Goal: Obtain resource: Download file/media

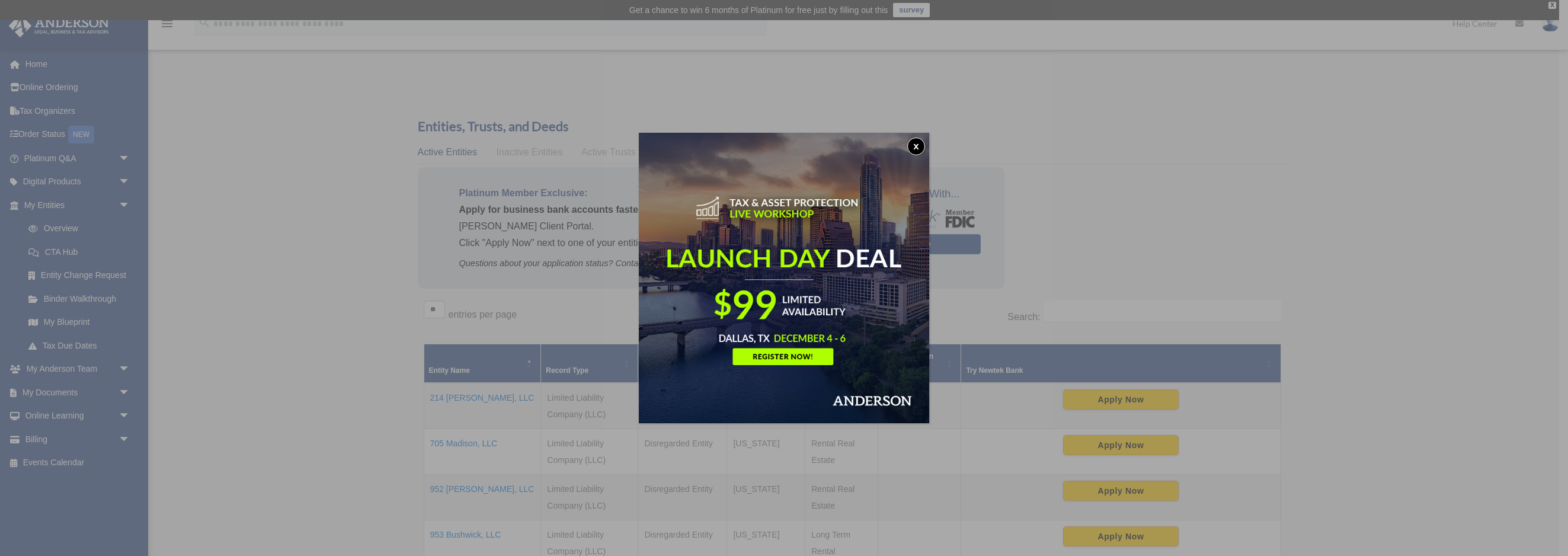
click at [914, 151] on button "x" at bounding box center [917, 146] width 18 height 18
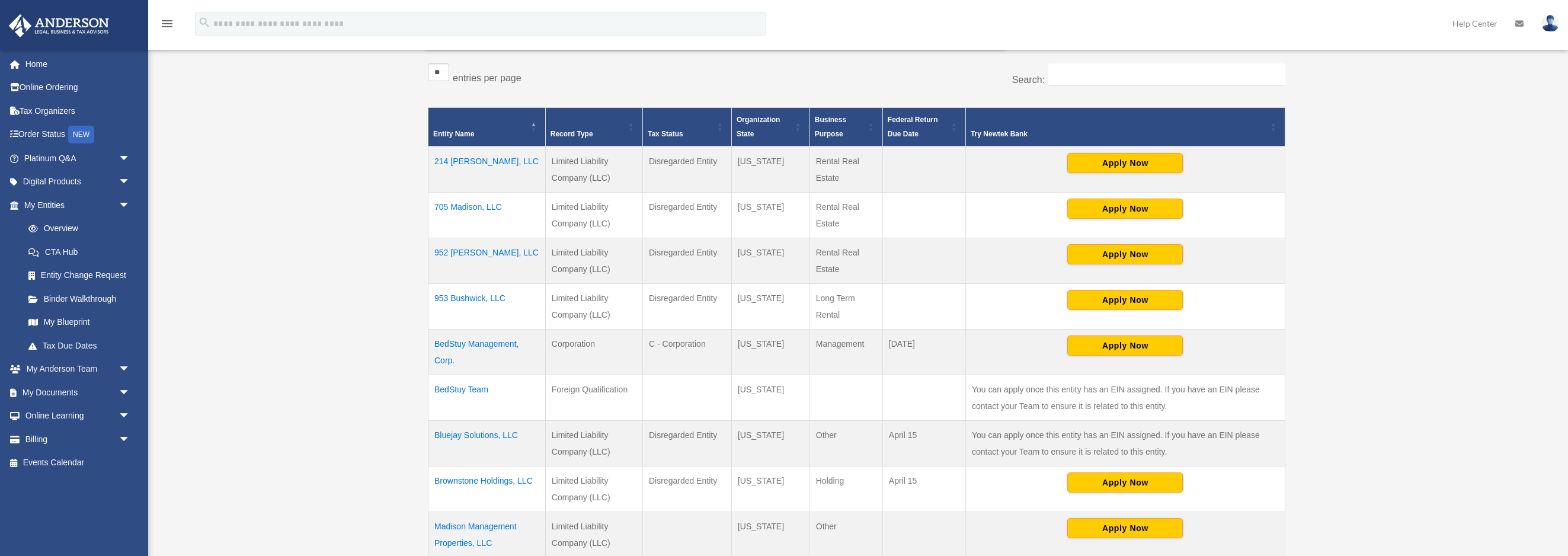
scroll to position [308, 0]
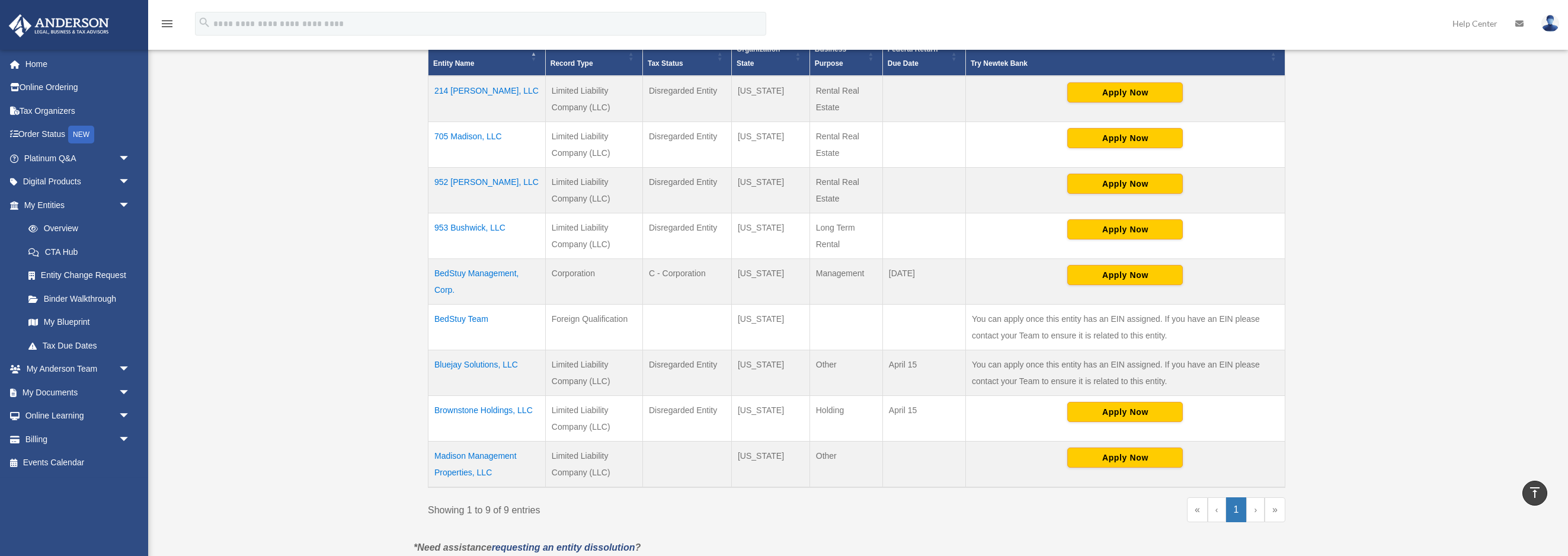
click at [464, 358] on td "Bluejay Solutions, LLC" at bounding box center [487, 372] width 117 height 46
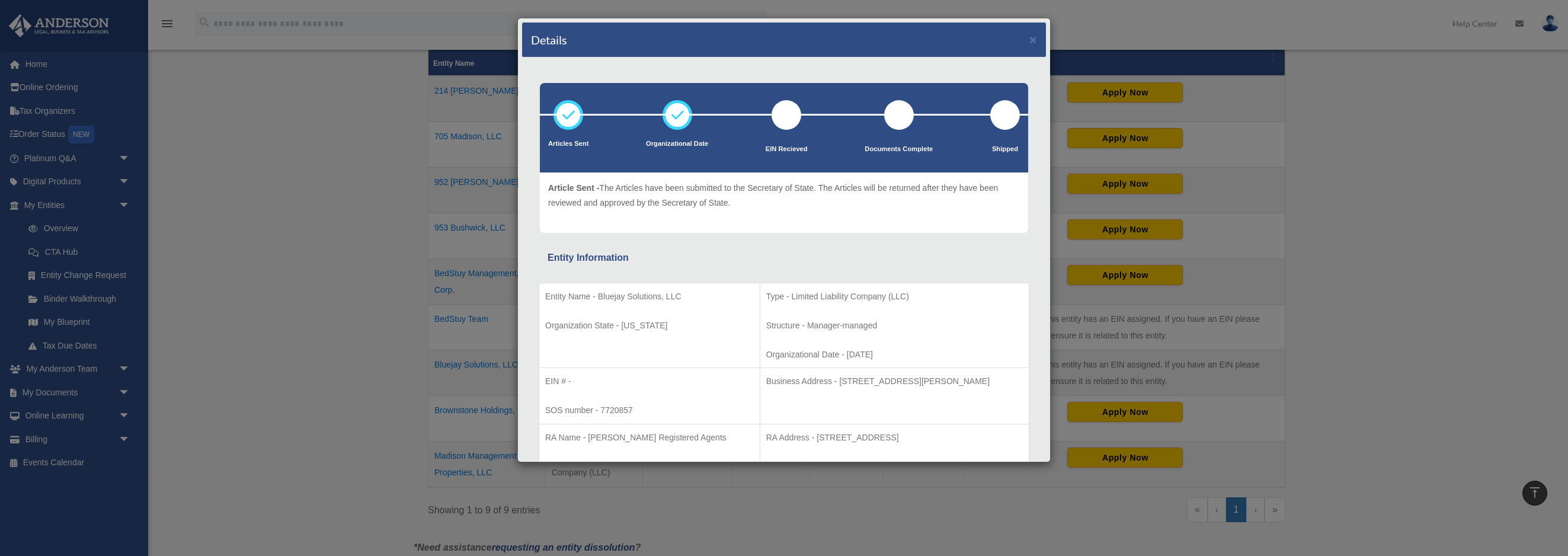
click at [320, 188] on div "Details × Articles Sent Organizational Date" at bounding box center [784, 278] width 1568 height 556
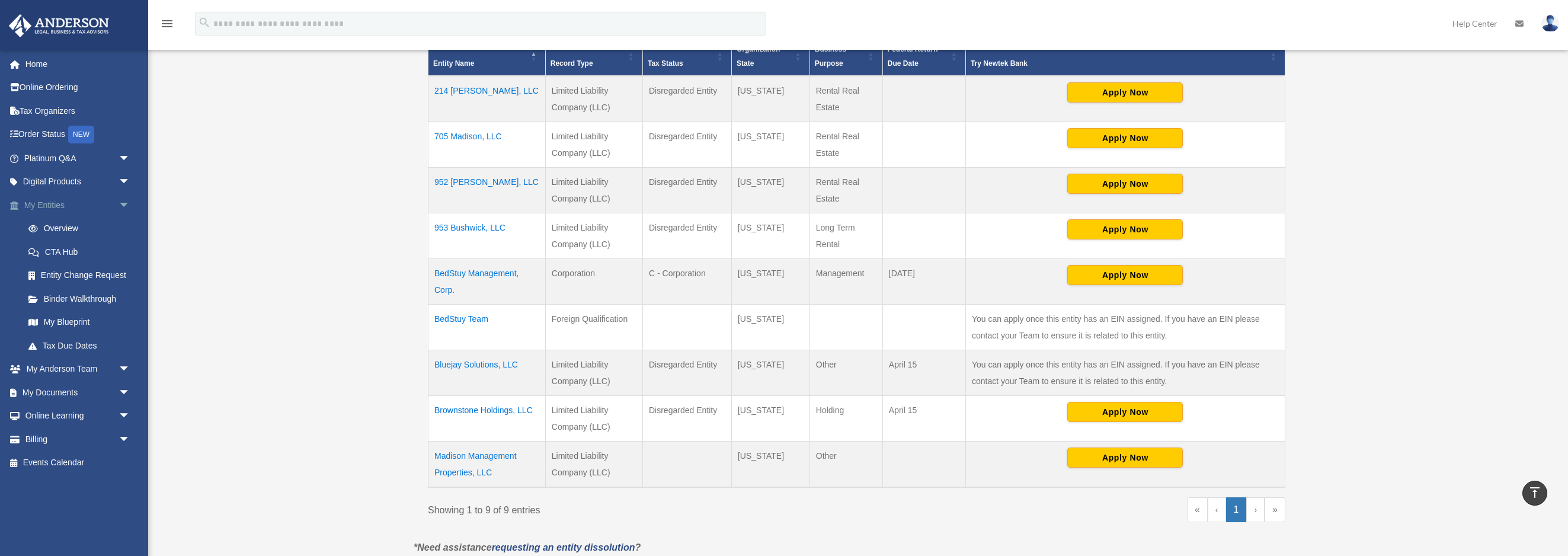
click at [125, 202] on span "arrow_drop_down" at bounding box center [131, 205] width 24 height 24
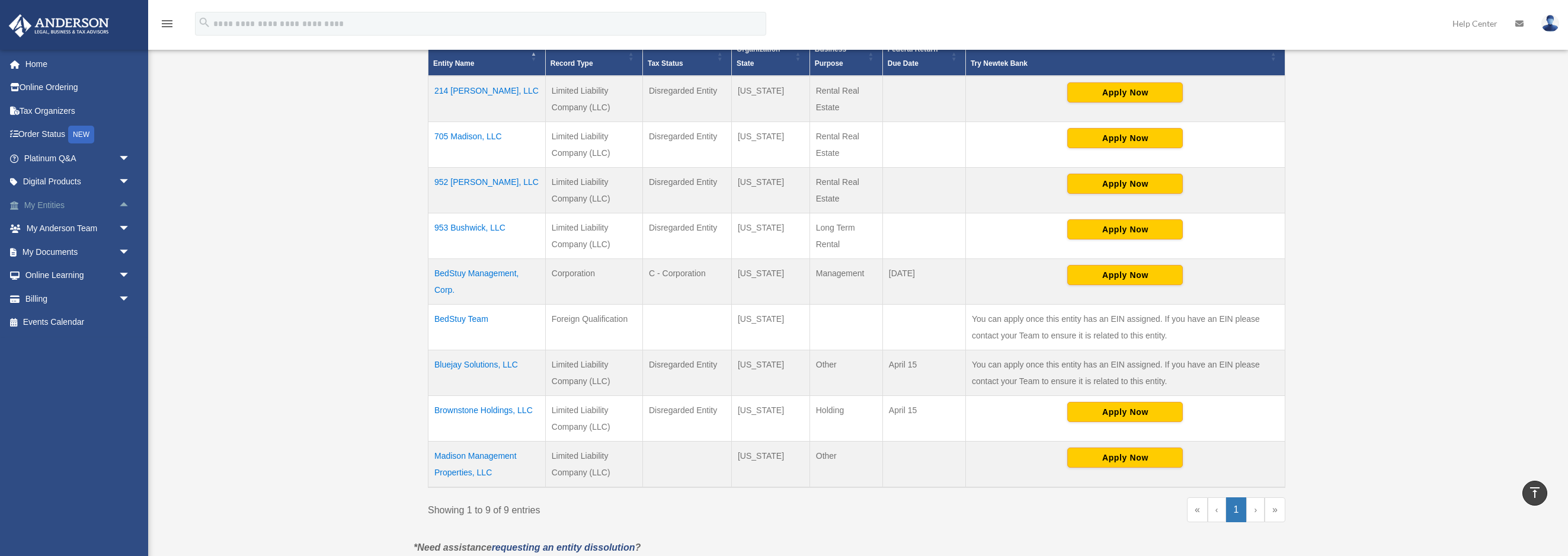
click at [63, 203] on link "My Entities arrow_drop_up" at bounding box center [78, 205] width 140 height 24
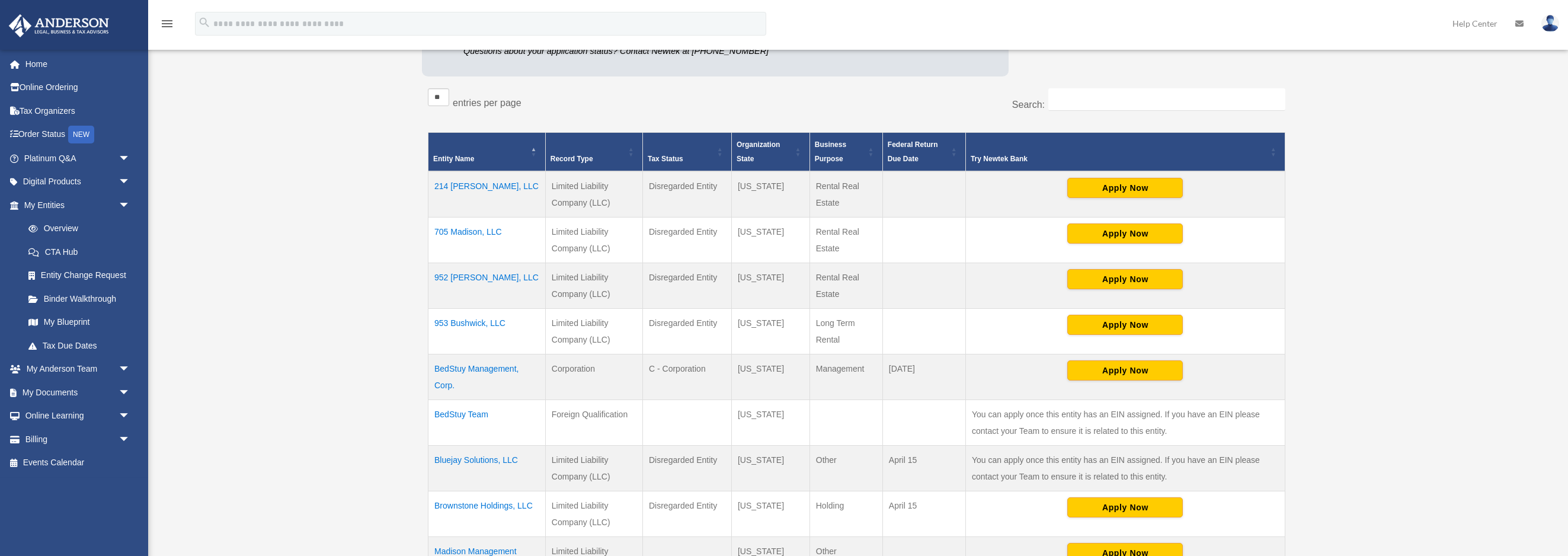
scroll to position [229, 0]
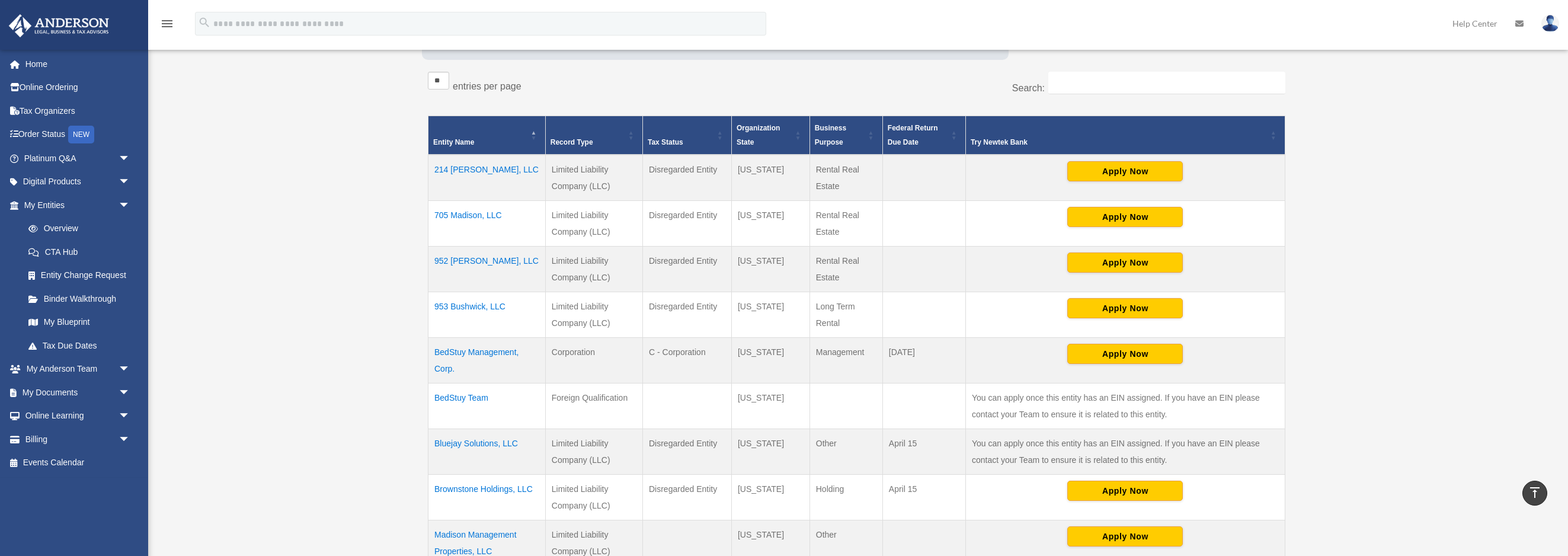
click at [449, 444] on td "Bluejay Solutions, LLC" at bounding box center [487, 451] width 117 height 46
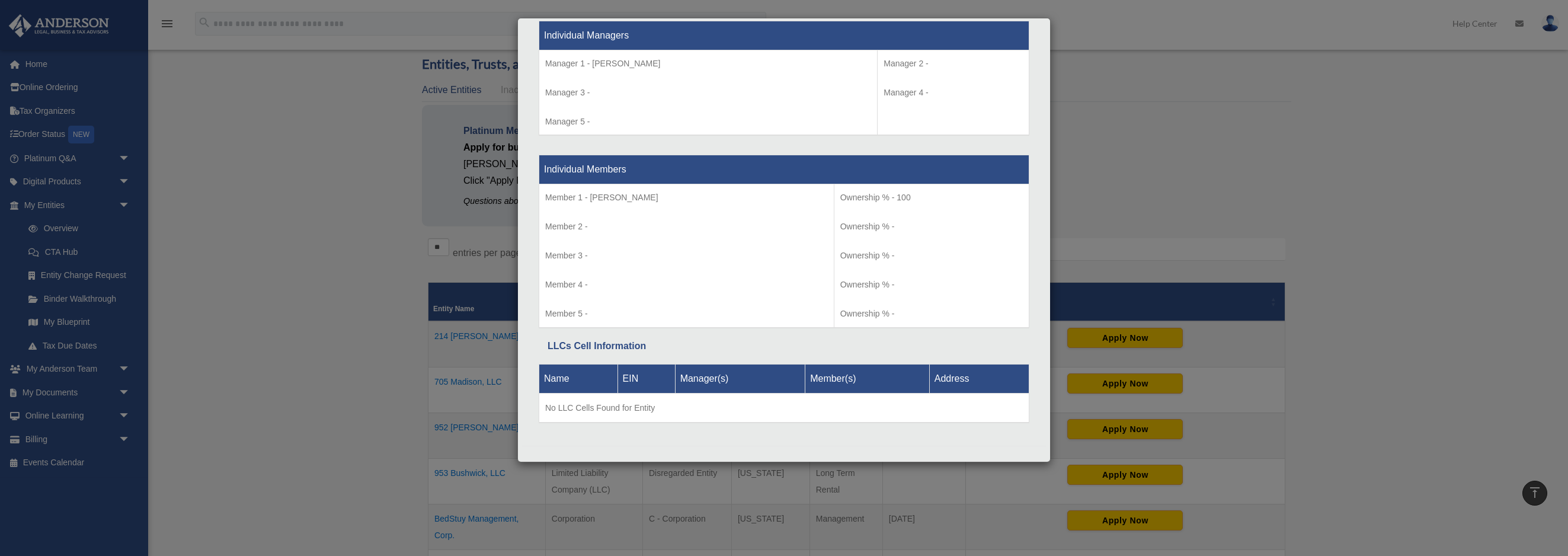
scroll to position [0, 0]
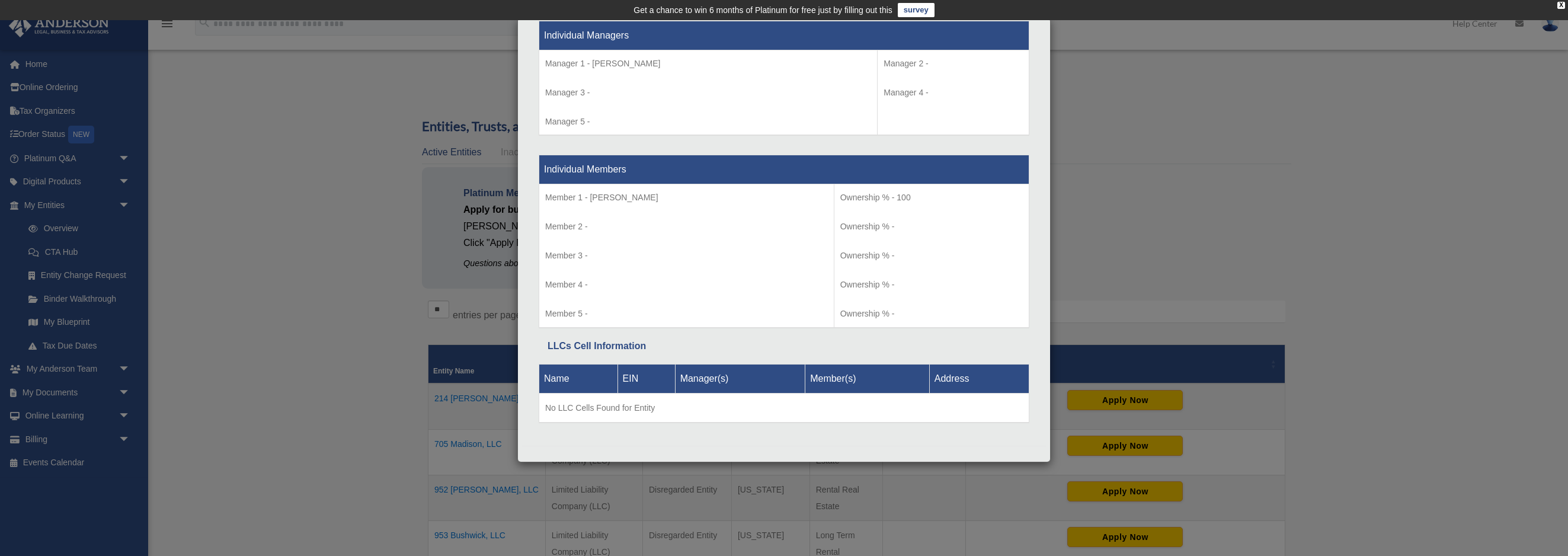
click at [304, 218] on div "Details × Articles Sent Organizational Date" at bounding box center [784, 278] width 1568 height 556
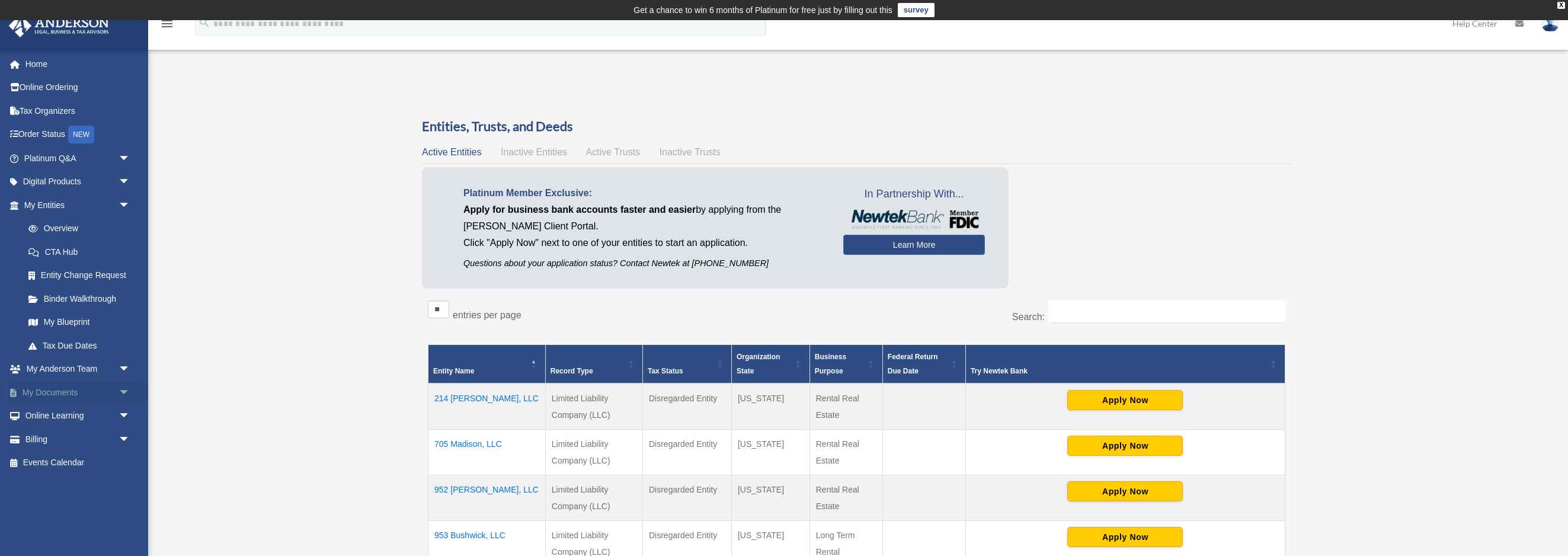
click at [100, 394] on link "My Documents arrow_drop_down" at bounding box center [78, 392] width 140 height 24
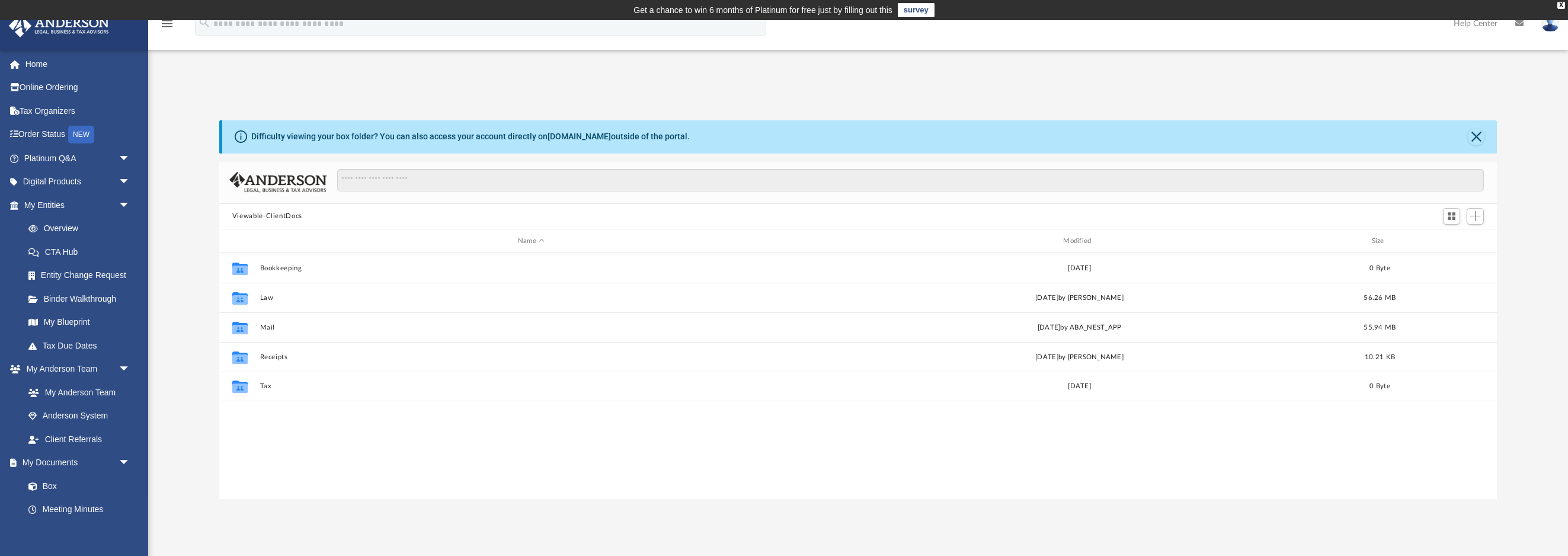
scroll to position [269, 1278]
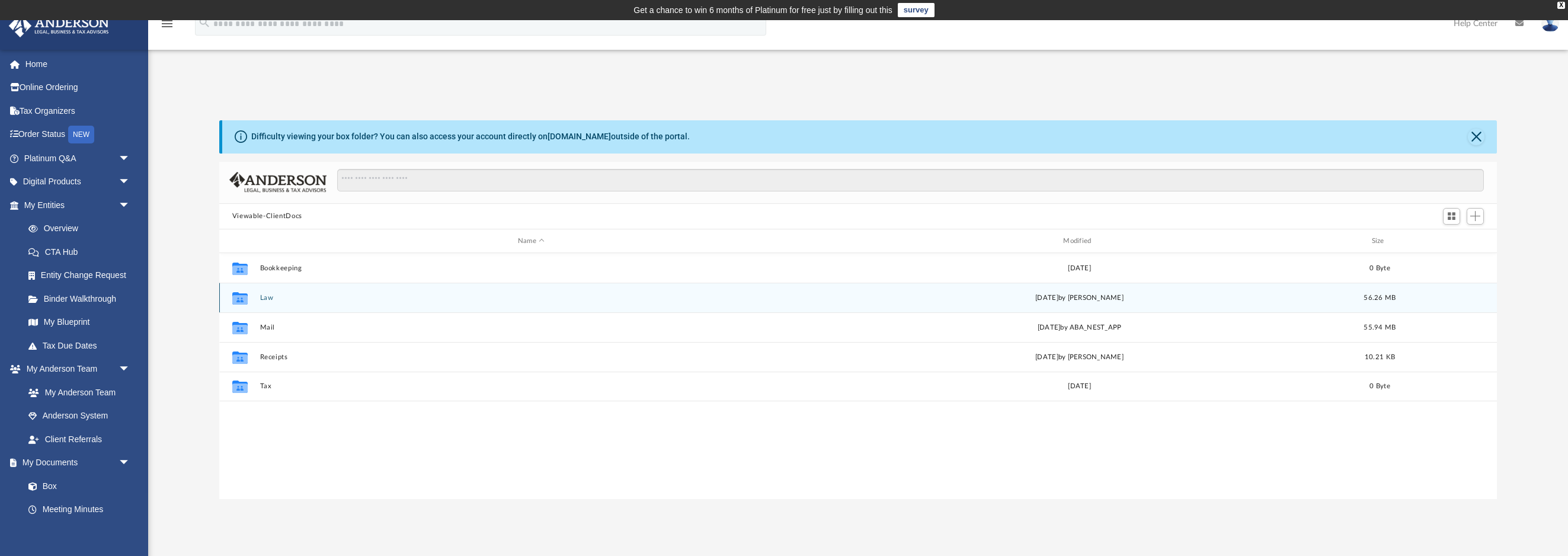
click at [349, 298] on button "Law" at bounding box center [531, 298] width 543 height 7
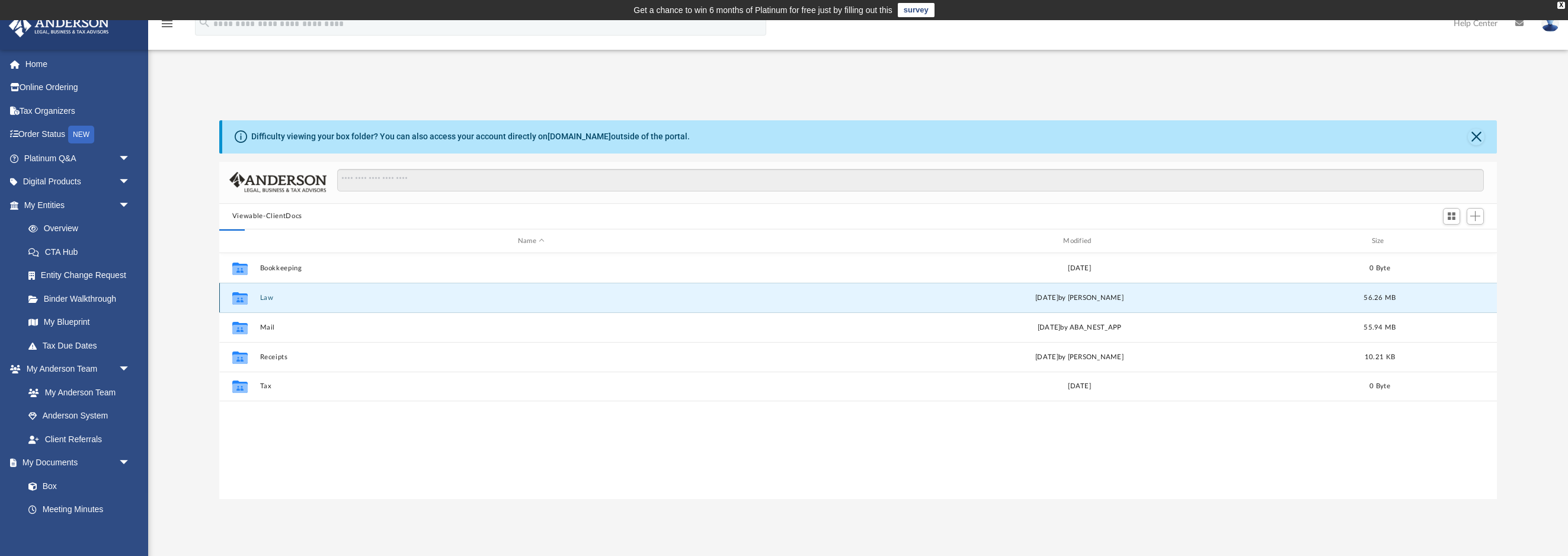
click at [349, 298] on button "Law" at bounding box center [531, 298] width 543 height 7
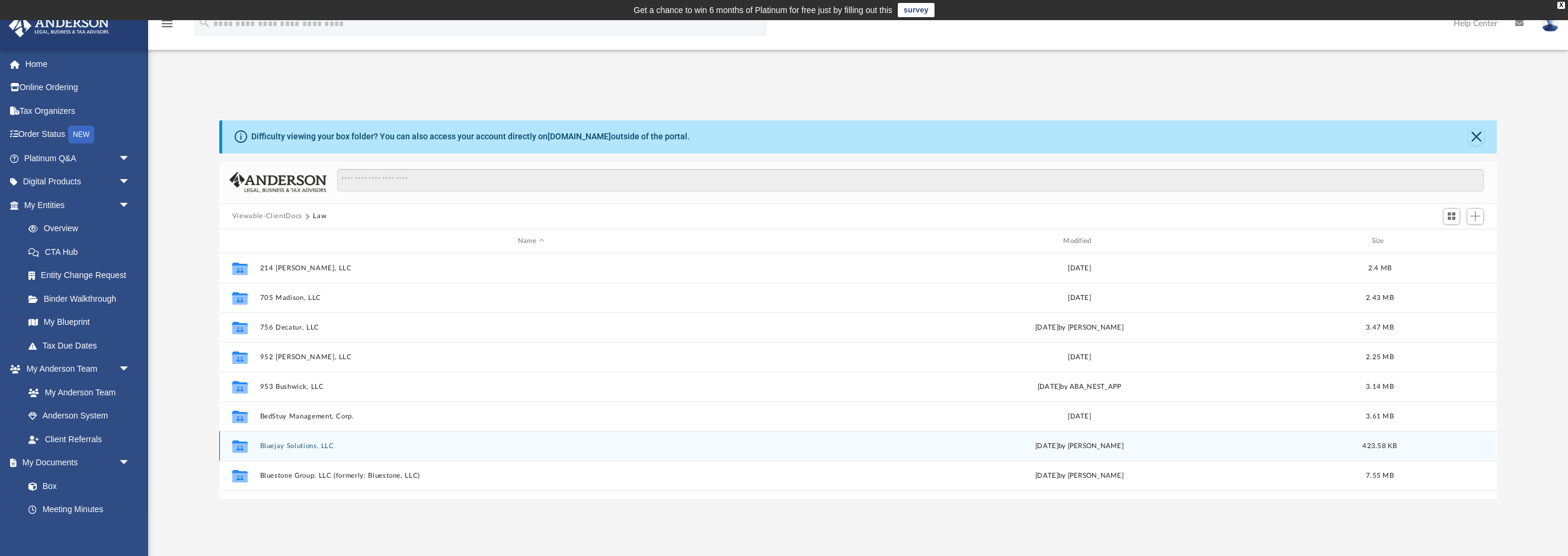
click at [264, 442] on button "Bluejay Solutions, LLC" at bounding box center [531, 446] width 543 height 7
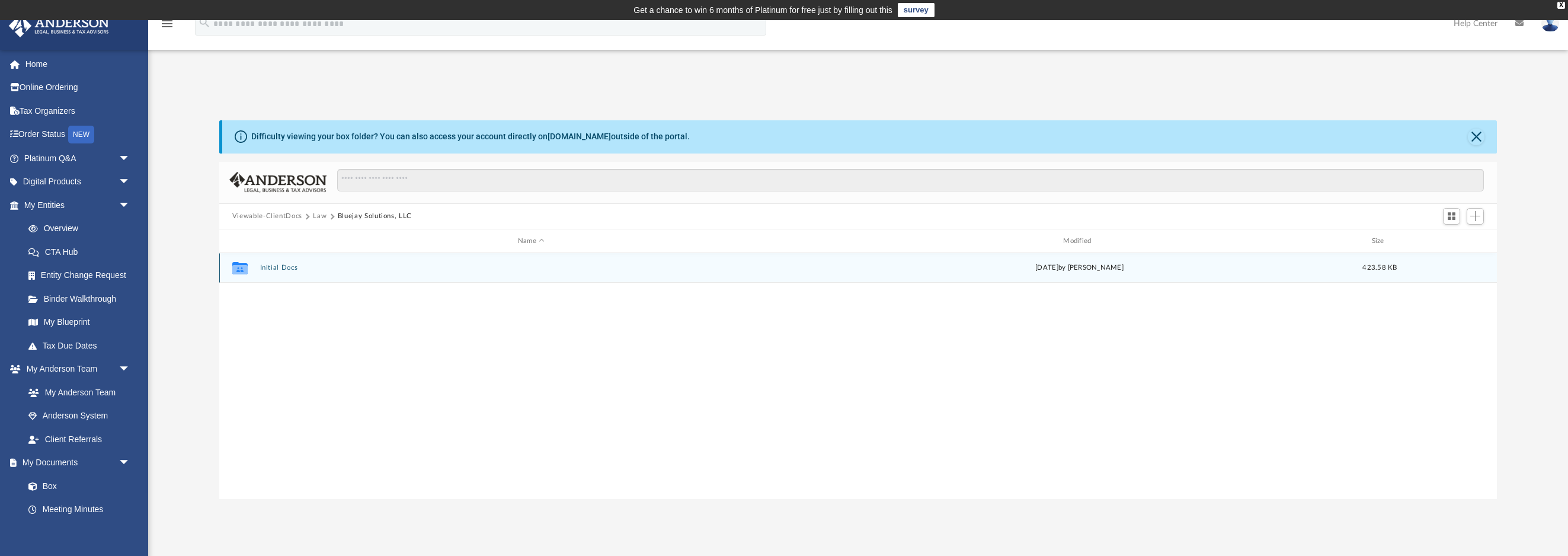
drag, startPoint x: 264, startPoint y: 442, endPoint x: 202, endPoint y: 382, distance: 86.3
click at [275, 269] on button "Initial Docs" at bounding box center [531, 268] width 543 height 7
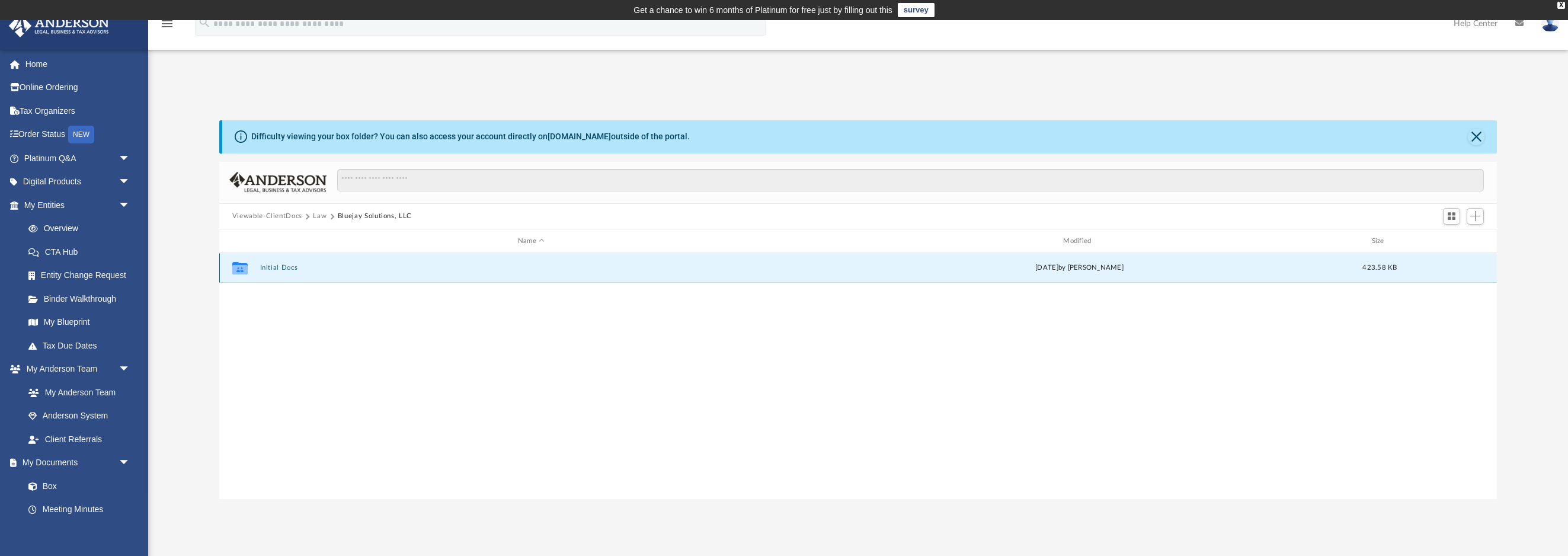
click at [275, 270] on button "Initial Docs" at bounding box center [531, 268] width 543 height 7
click at [357, 269] on button "Bluejay Solutions, LLC - Filed Articles.pdf" at bounding box center [531, 268] width 543 height 7
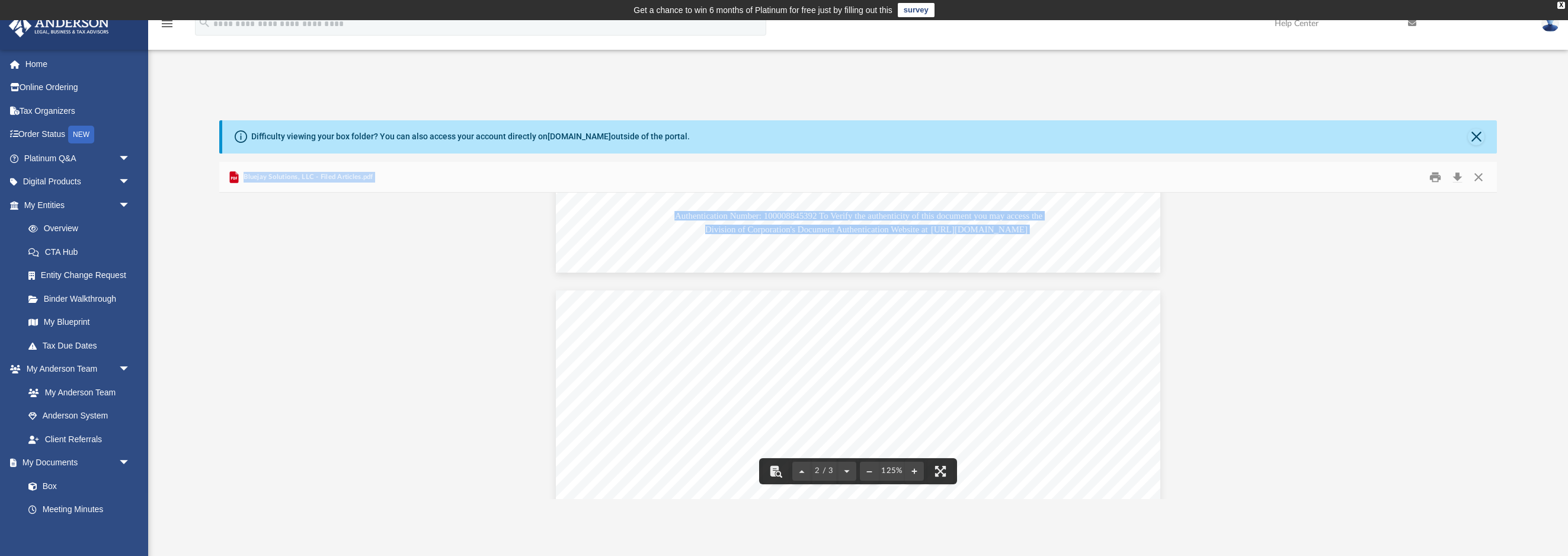
scroll to position [710, 0]
click at [1457, 182] on button "Download" at bounding box center [1457, 176] width 21 height 18
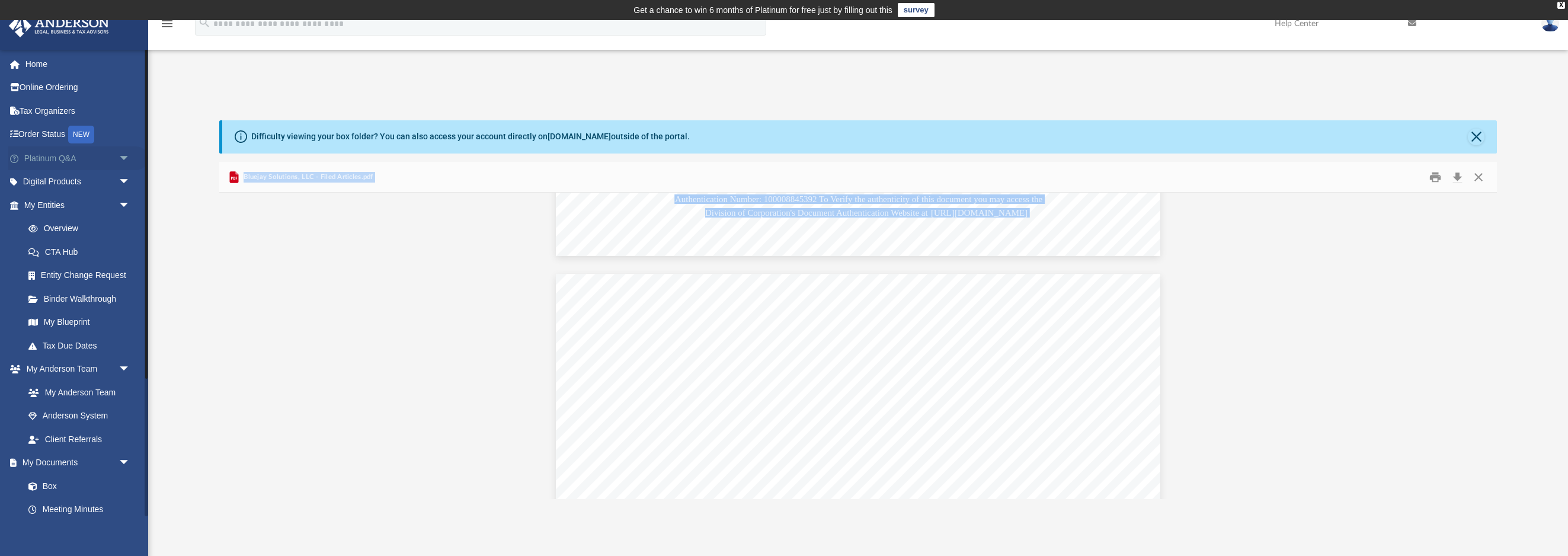
click at [125, 157] on span "arrow_drop_down" at bounding box center [131, 158] width 24 height 24
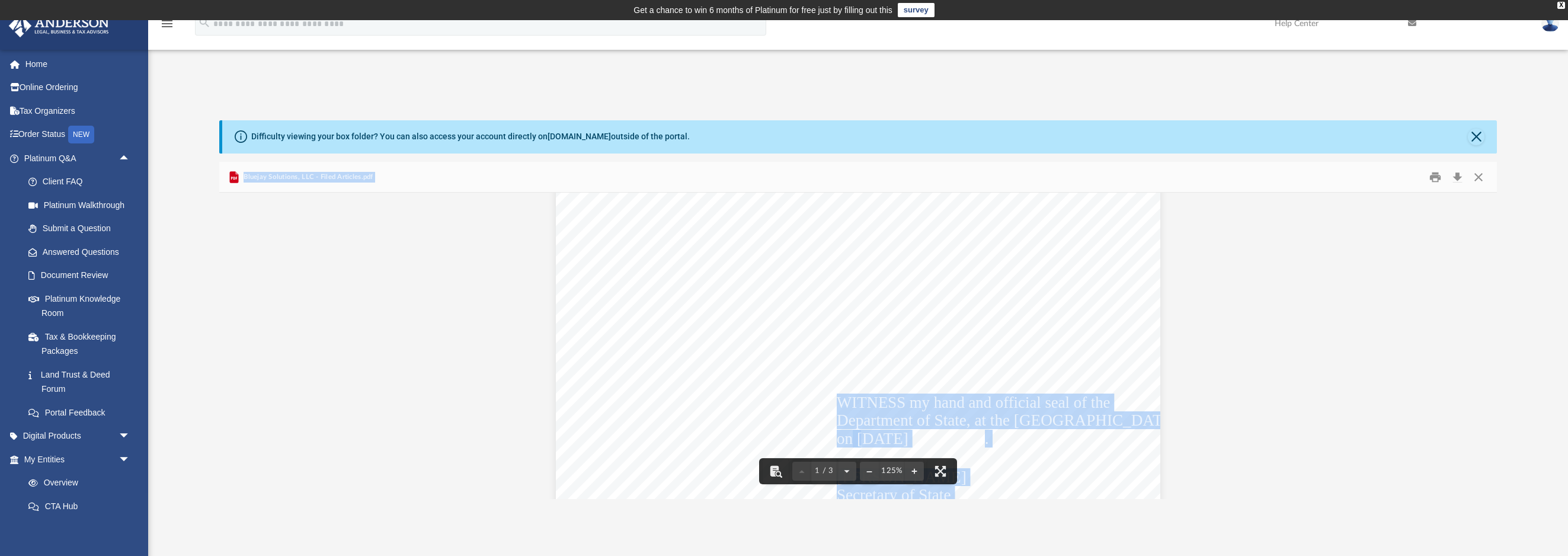
scroll to position [228, 0]
click at [111, 277] on link "Document Review" at bounding box center [82, 275] width 131 height 24
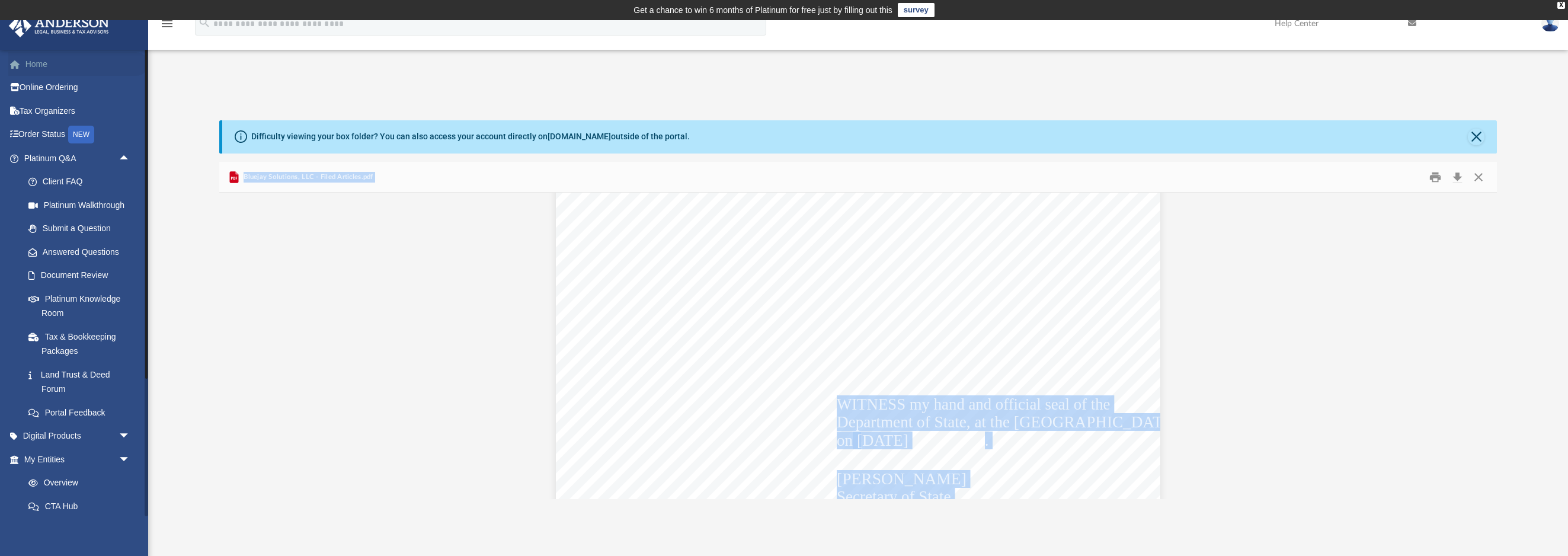
click at [42, 60] on link "Home" at bounding box center [78, 64] width 140 height 24
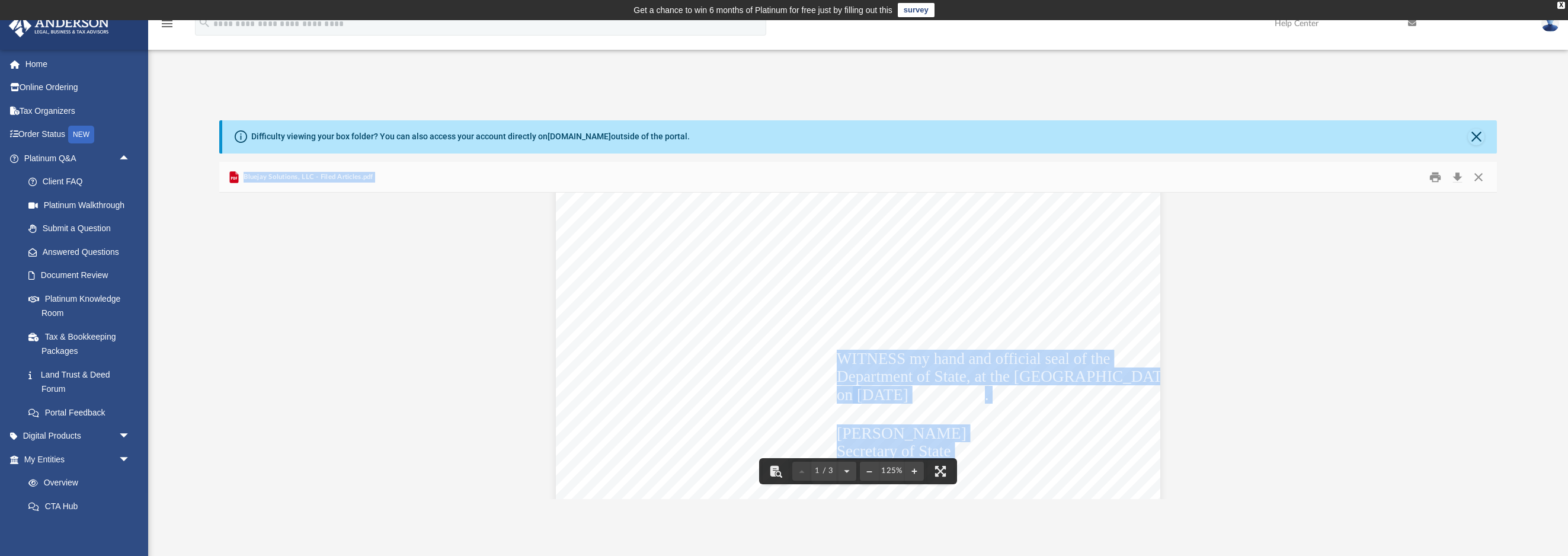
scroll to position [313, 0]
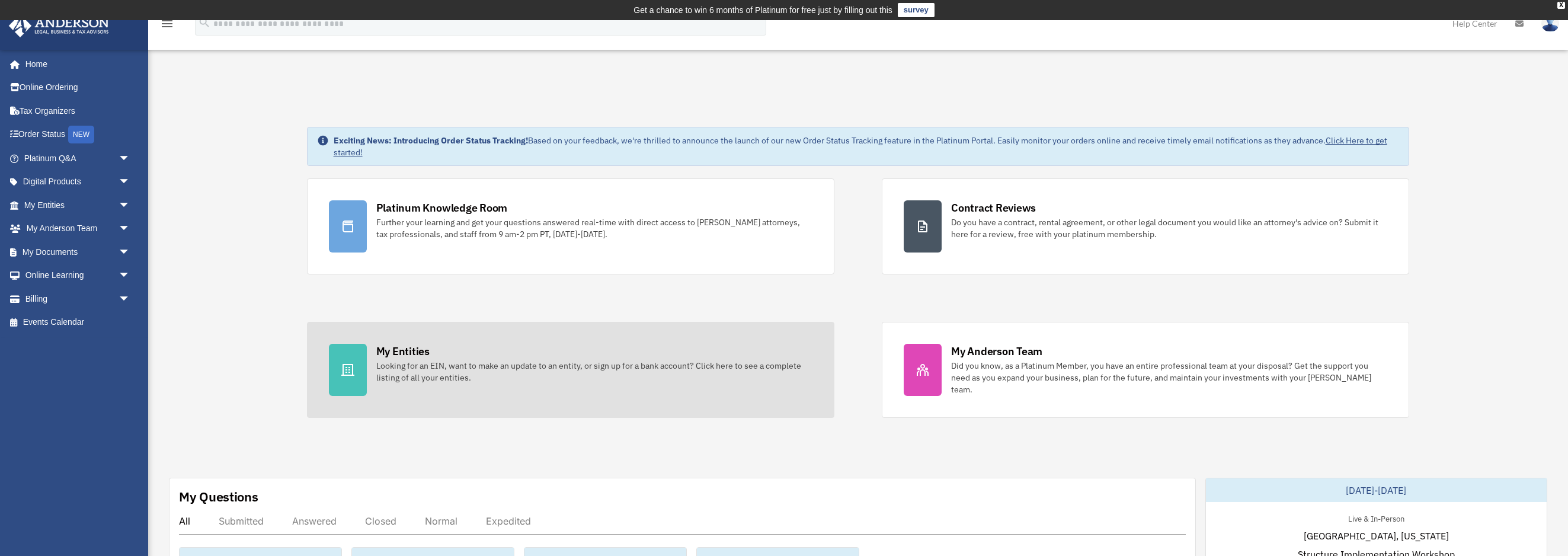
click at [497, 375] on div "Looking for an EIN, want to make an update to an entity, or sign up for a bank …" at bounding box center [595, 371] width 436 height 24
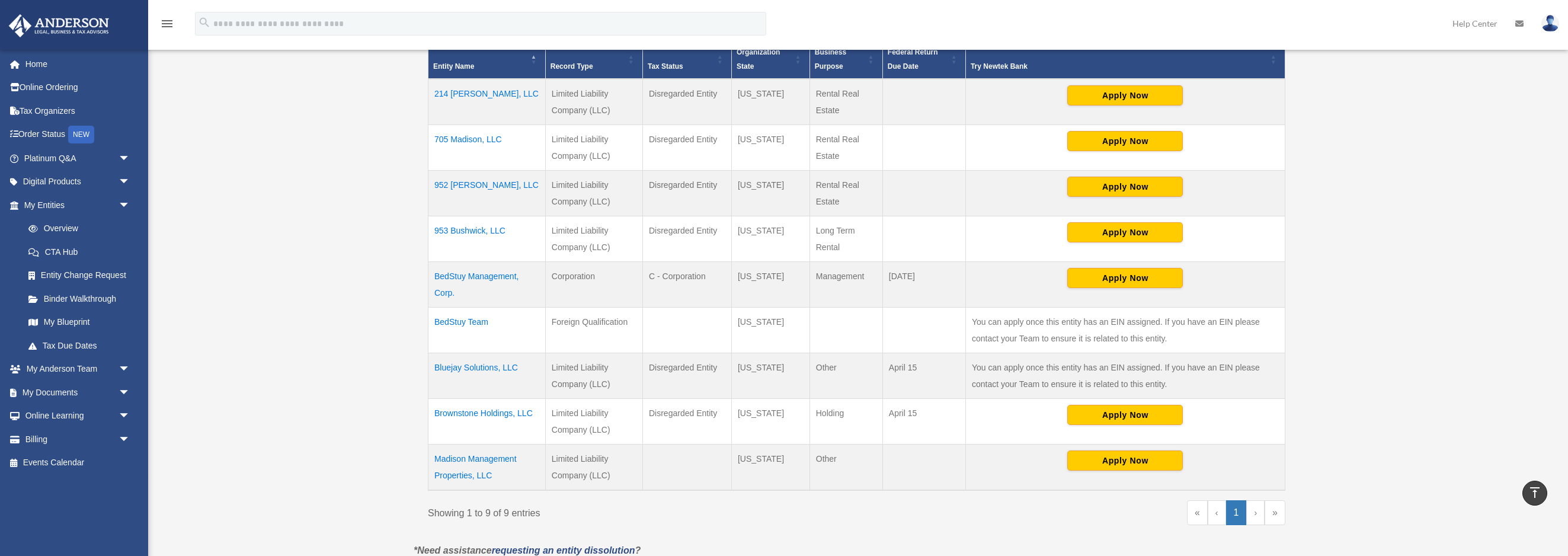
scroll to position [296, 0]
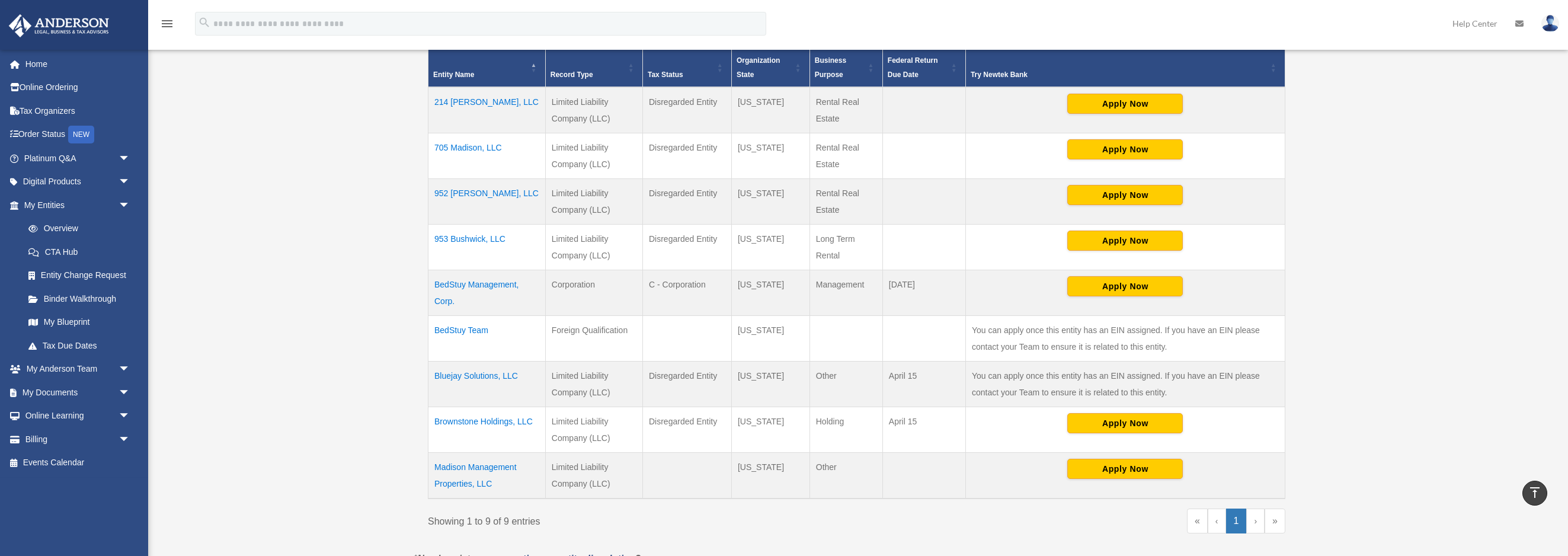
click at [456, 377] on td "Bluejay Solutions, LLC" at bounding box center [487, 384] width 117 height 46
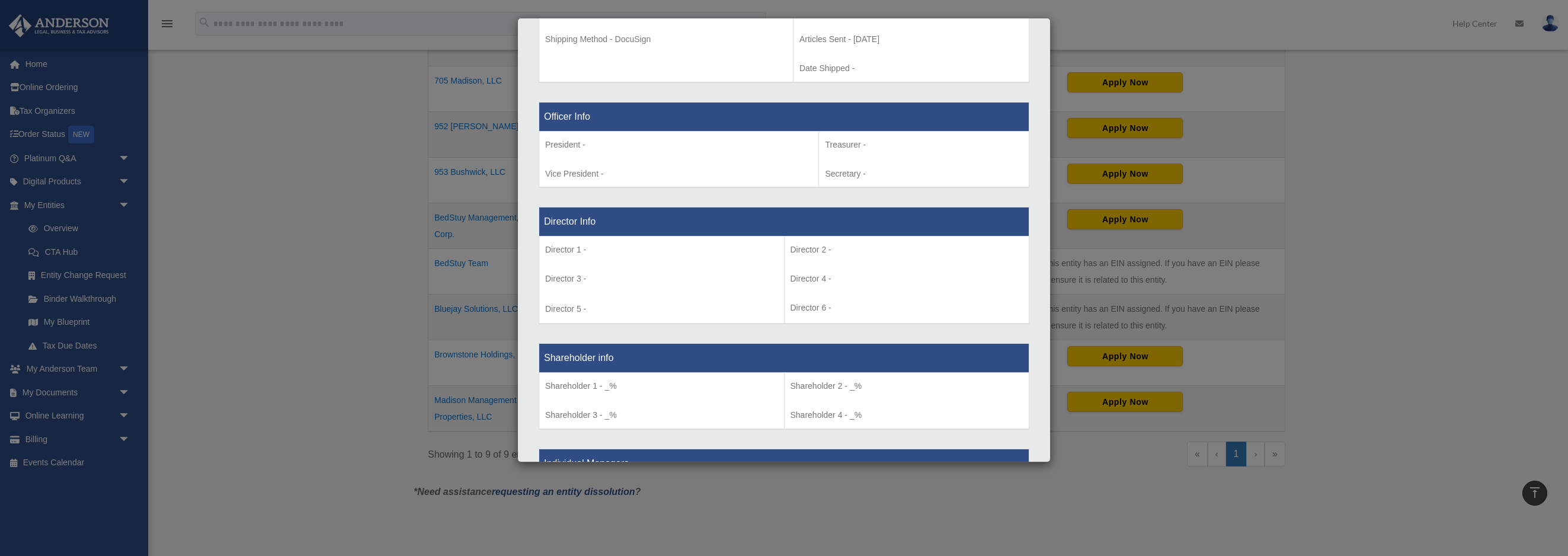
scroll to position [697, 0]
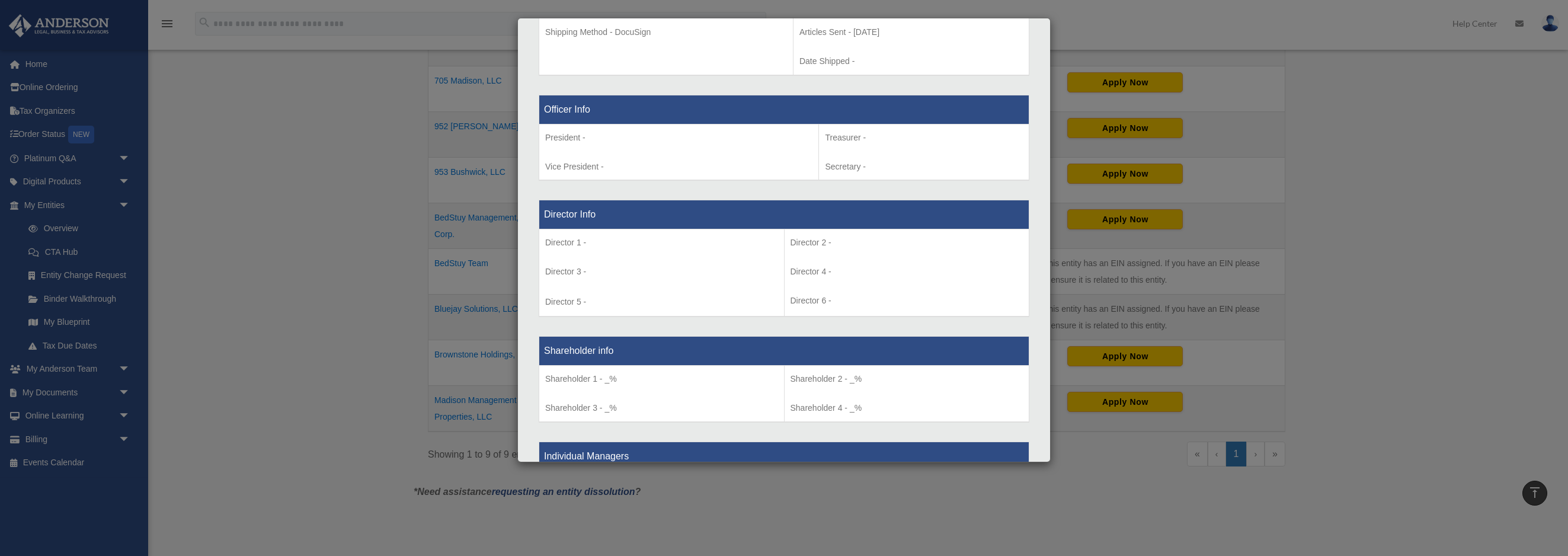
click at [270, 213] on div "Details × Articles Sent Organizational Date" at bounding box center [784, 278] width 1568 height 556
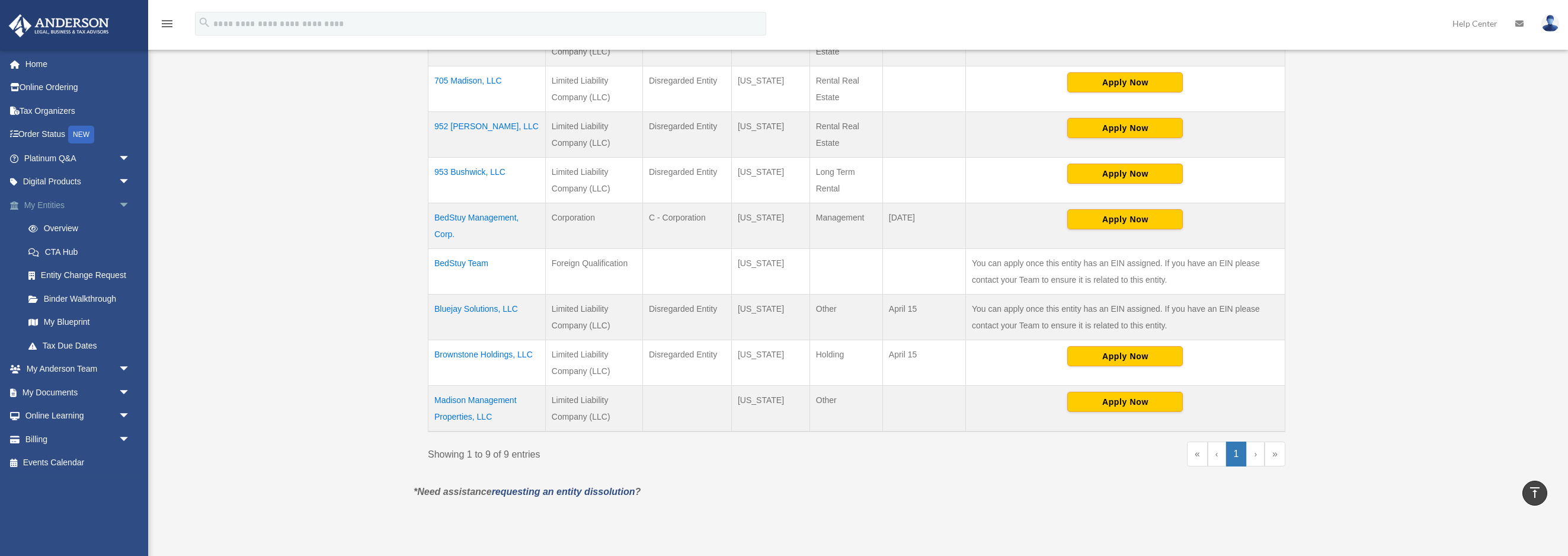
click at [119, 205] on span "arrow_drop_down" at bounding box center [131, 205] width 24 height 24
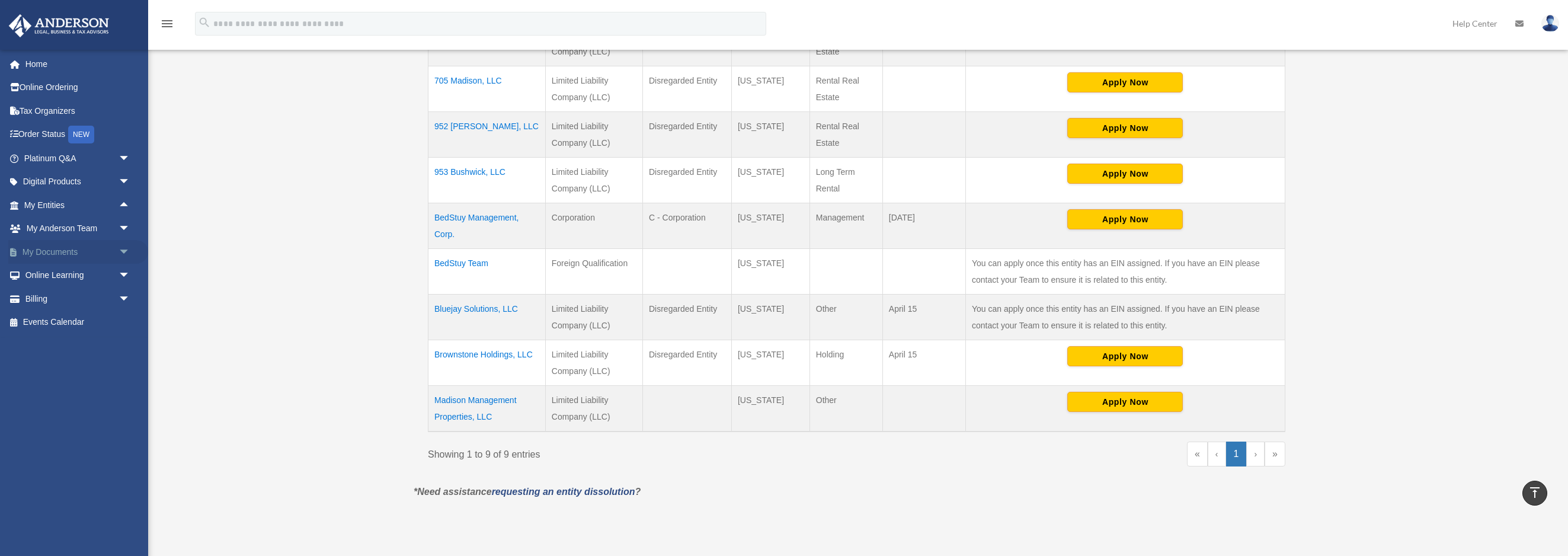
click at [131, 247] on span "arrow_drop_down" at bounding box center [131, 252] width 24 height 24
click at [496, 402] on td "Madison Management Properties, LLC" at bounding box center [487, 408] width 117 height 47
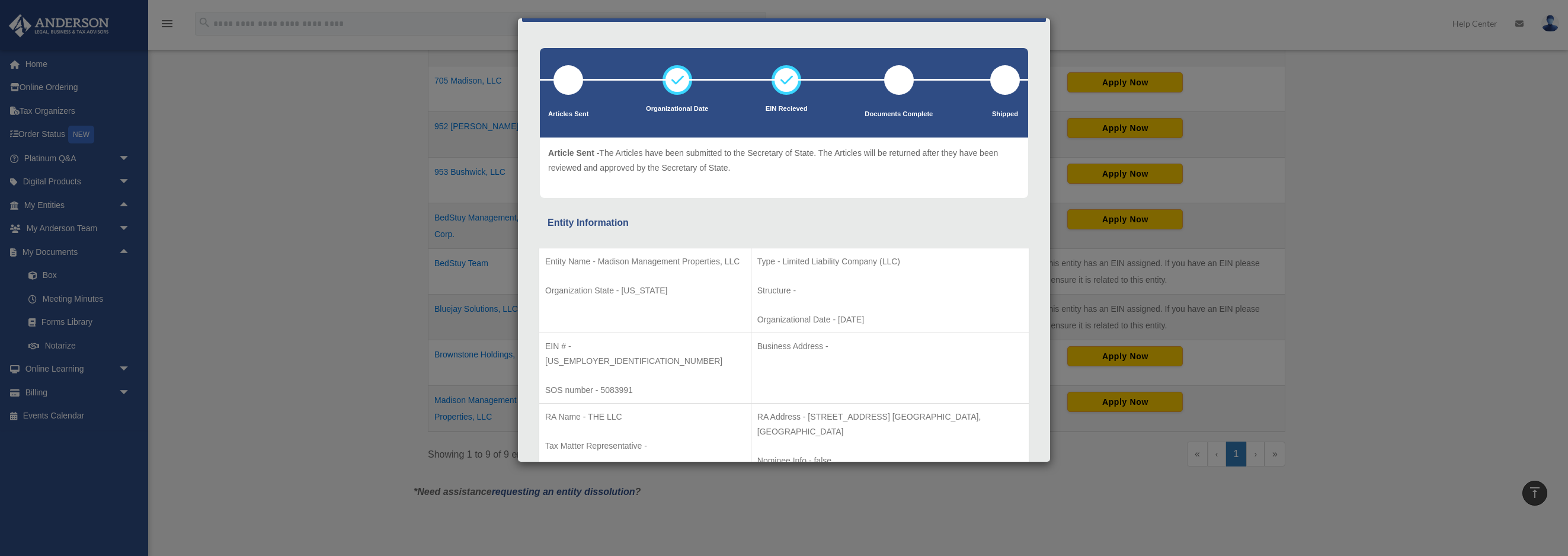
scroll to position [173, 0]
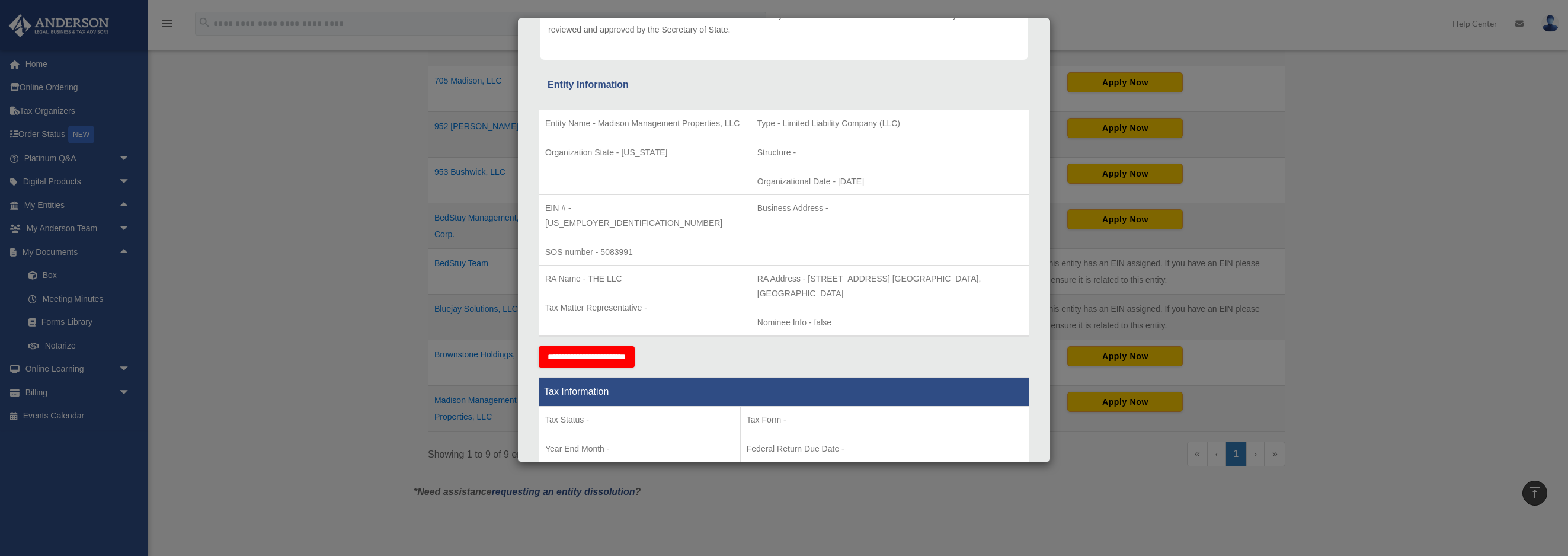
click at [265, 332] on div "Details × Articles Sent Organizational Date" at bounding box center [784, 278] width 1568 height 556
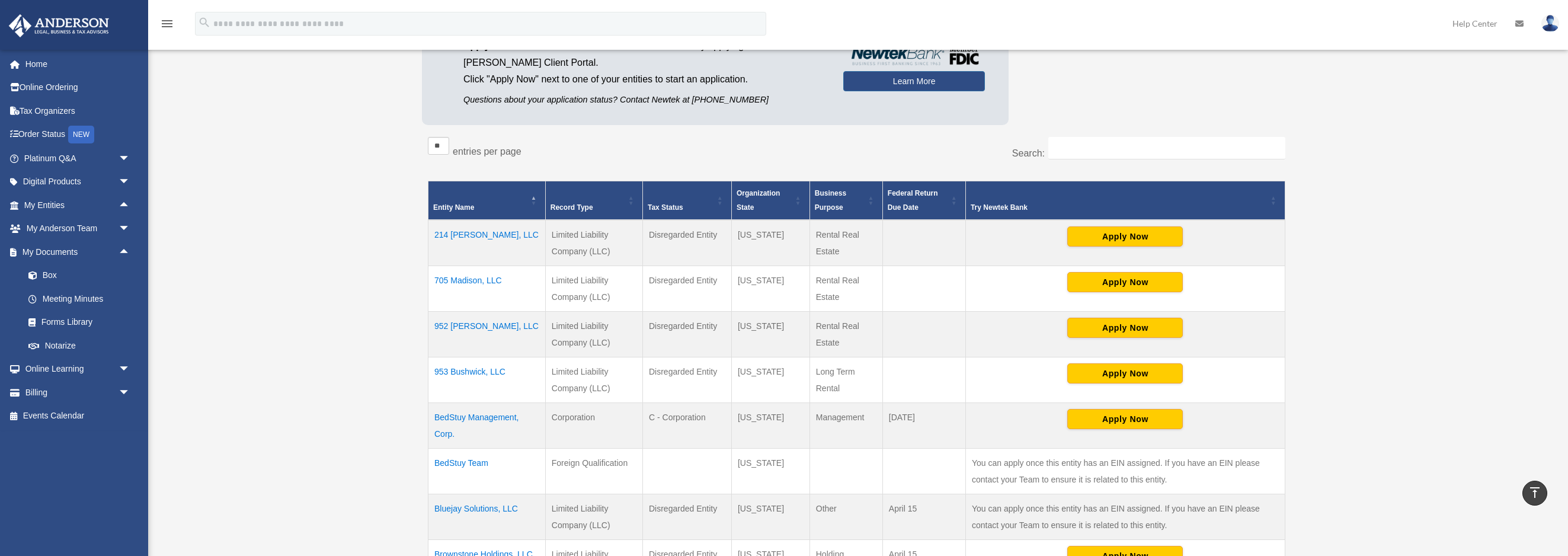
scroll to position [0, 0]
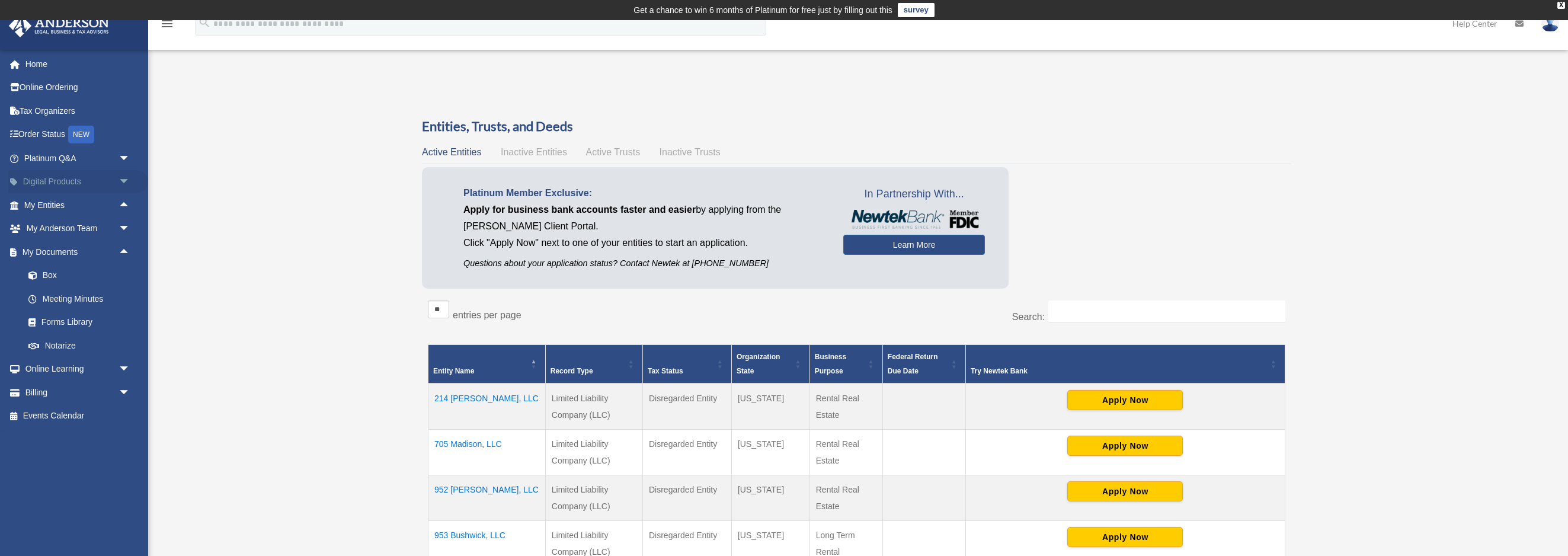
click at [129, 179] on span "arrow_drop_down" at bounding box center [131, 182] width 24 height 24
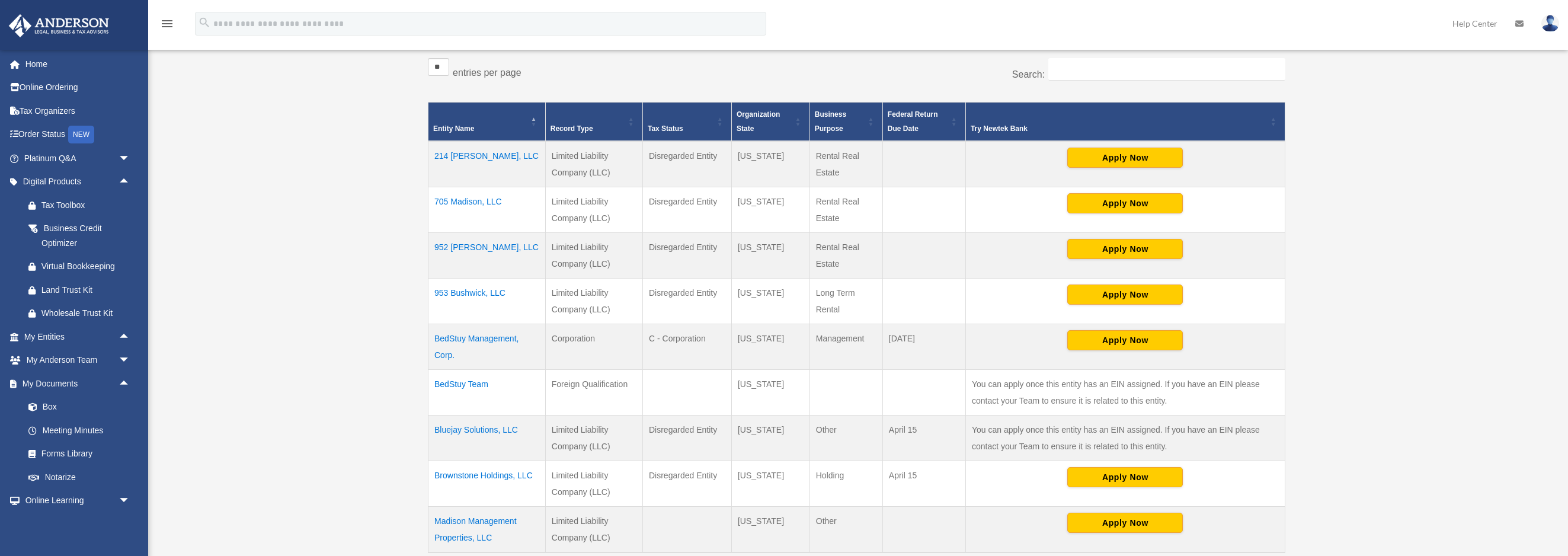
scroll to position [276, 0]
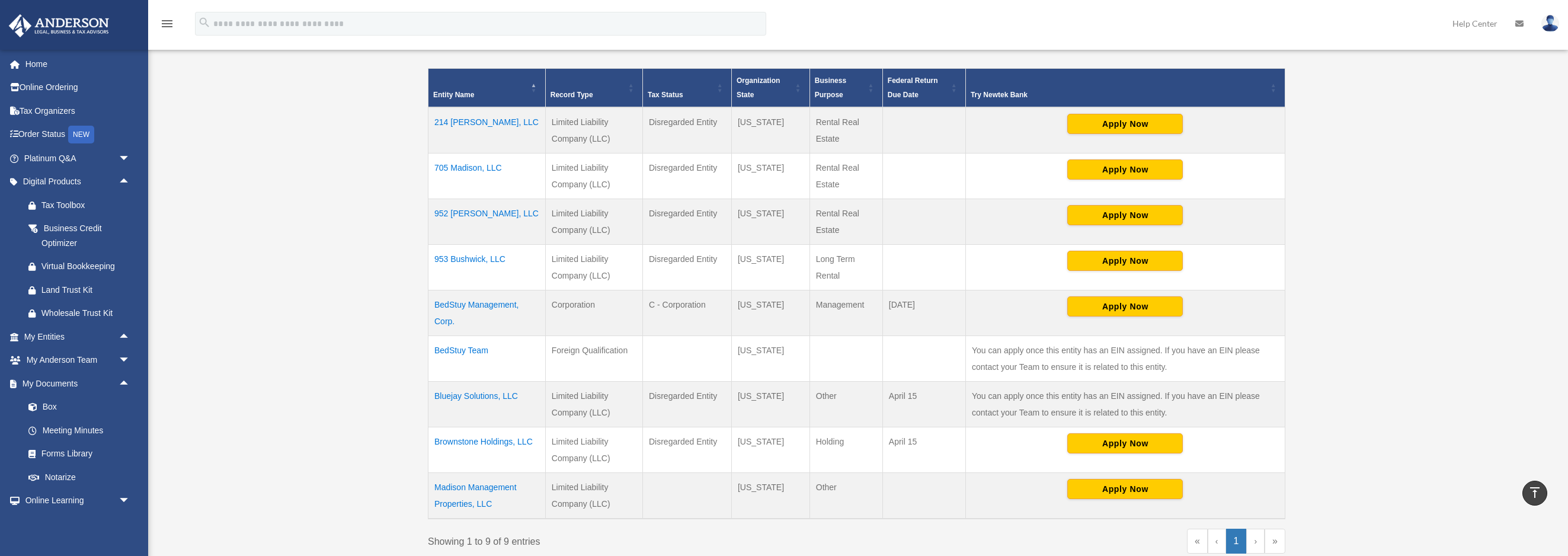
click at [516, 305] on td "BedStuy Management, Corp." at bounding box center [487, 312] width 117 height 46
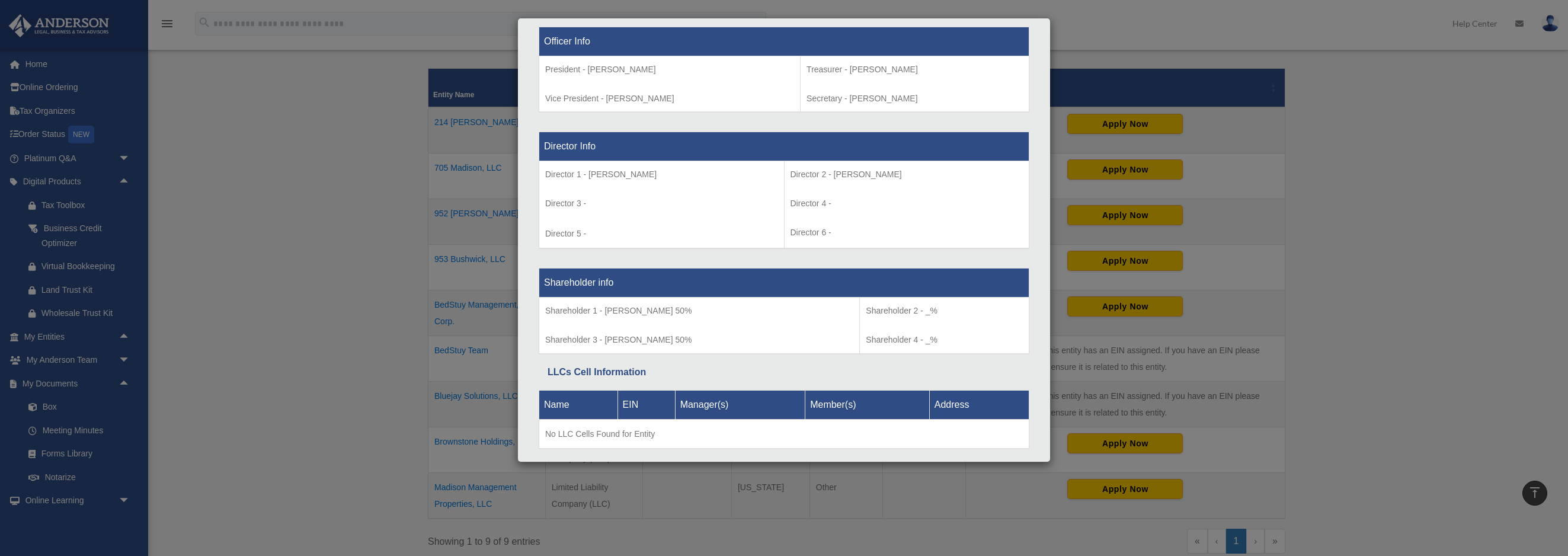
scroll to position [786, 0]
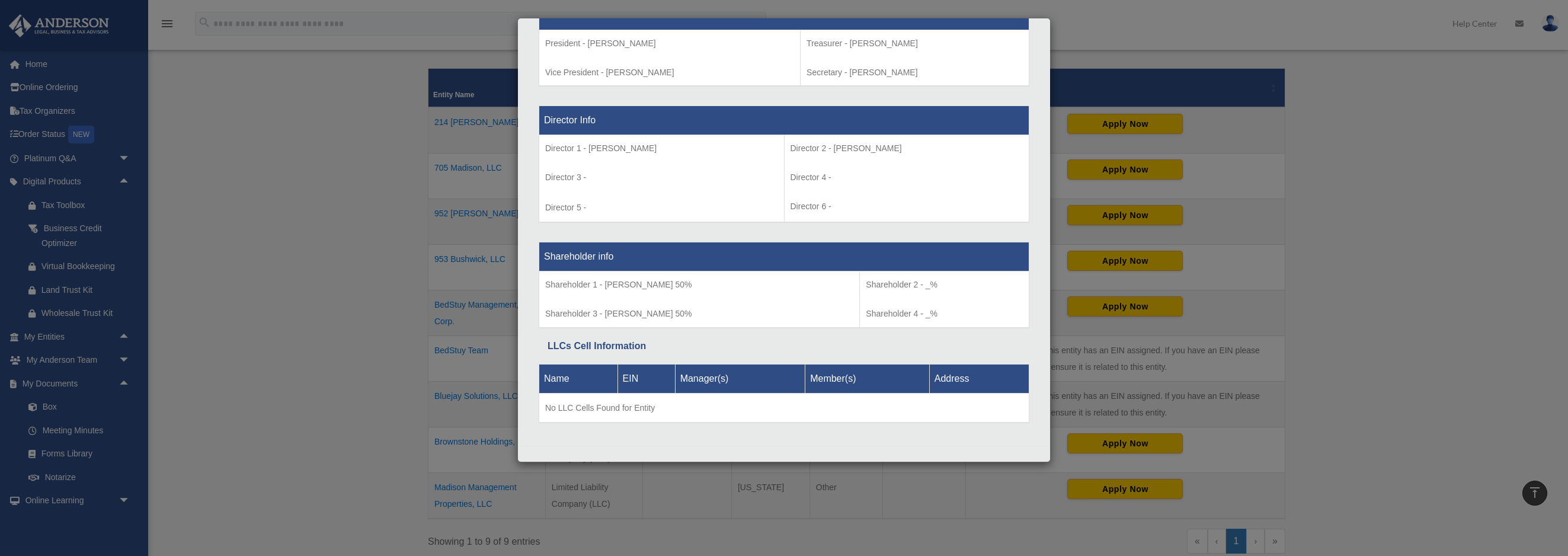
drag, startPoint x: 245, startPoint y: 188, endPoint x: 230, endPoint y: 174, distance: 20.5
click at [245, 182] on div "Details × Articles Sent Organizational Date" at bounding box center [784, 278] width 1568 height 556
